Goal: Ask a question

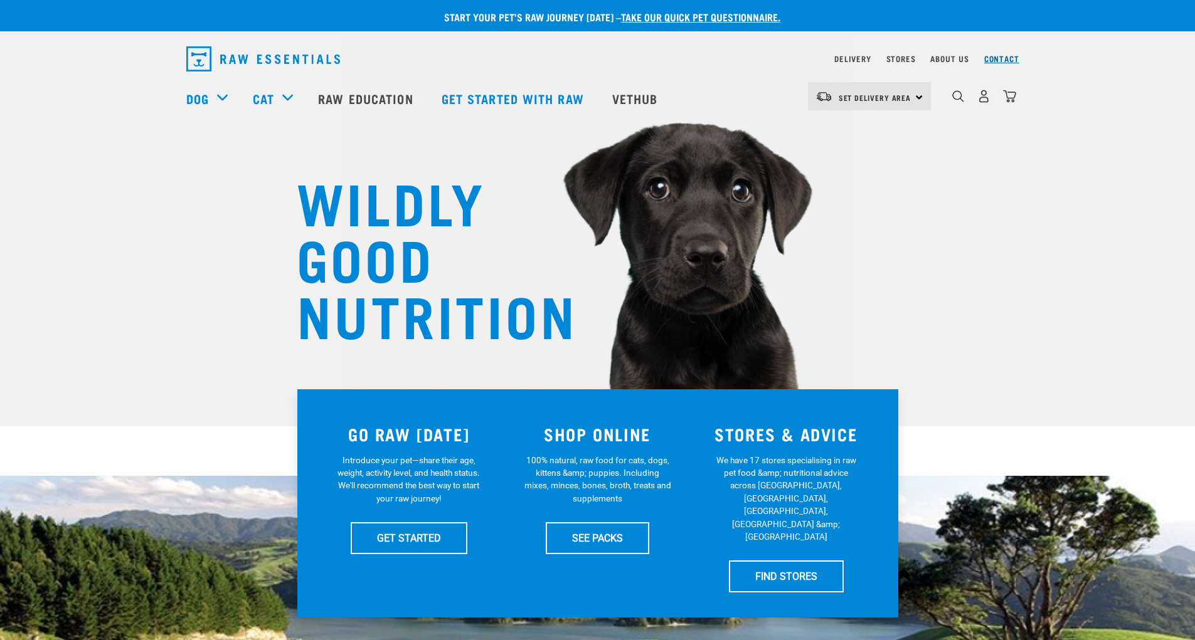
click at [1002, 58] on link "Contact" at bounding box center [1001, 58] width 35 height 4
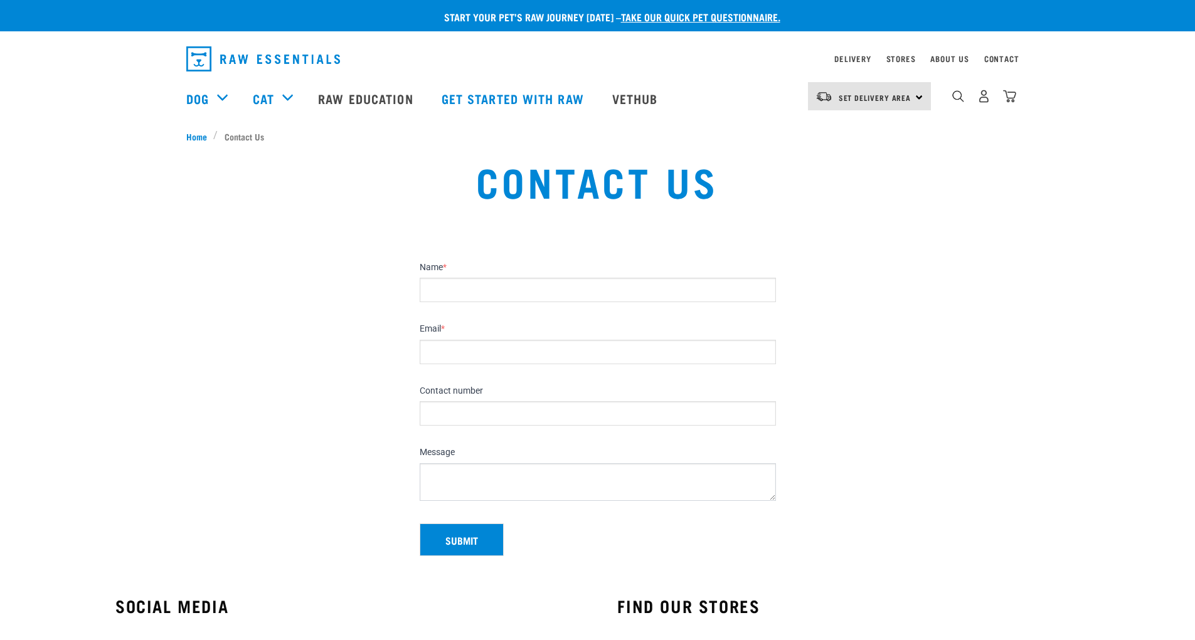
click at [433, 290] on input "Name *" at bounding box center [598, 290] width 356 height 24
type input "Monique le Roux"
click at [433, 353] on input "Email *" at bounding box center [598, 352] width 356 height 24
type input "ted.e.bear@xtra.co.nz"
click at [432, 410] on input "Contact number" at bounding box center [598, 413] width 356 height 24
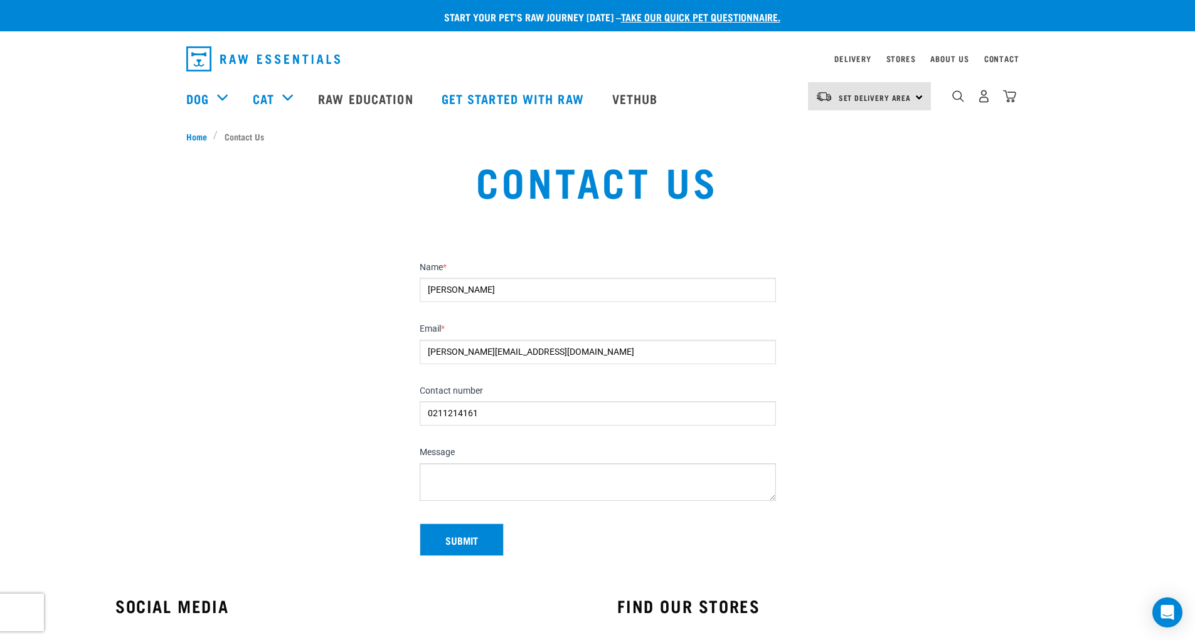
type input "0211214161"
click at [426, 472] on textarea "Message" at bounding box center [598, 483] width 356 height 38
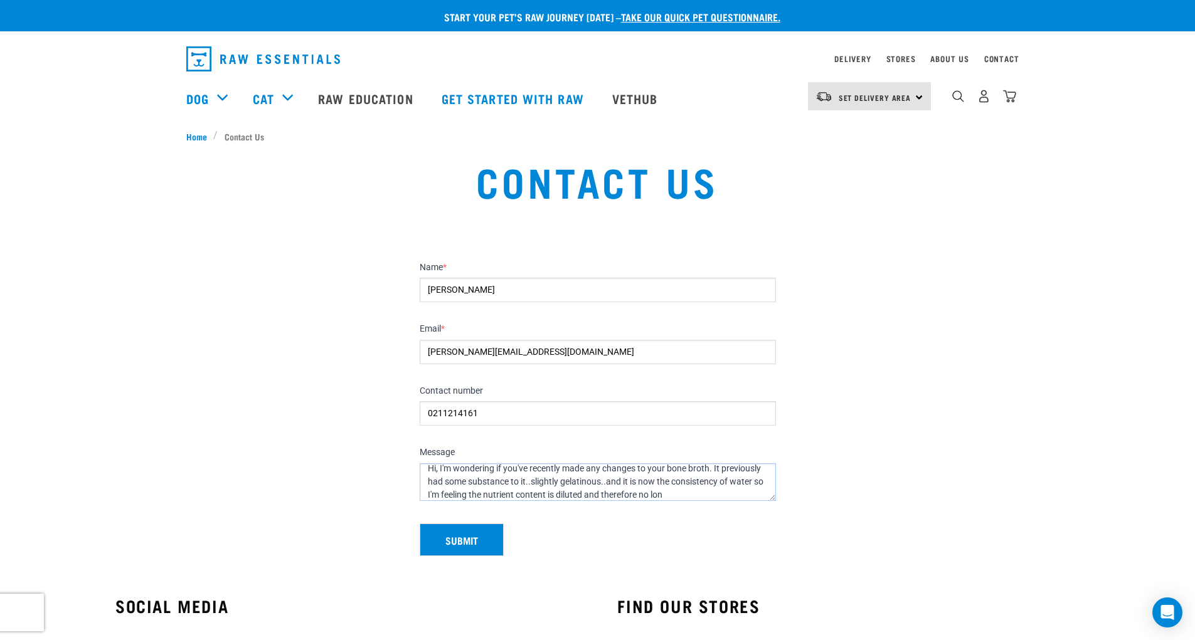
scroll to position [20, 0]
type textarea "Hi, I'm wondering if you've recently made any changes to your bone broth. It pr…"
click at [465, 546] on button "Submit" at bounding box center [462, 540] width 84 height 33
